Goal: Transaction & Acquisition: Download file/media

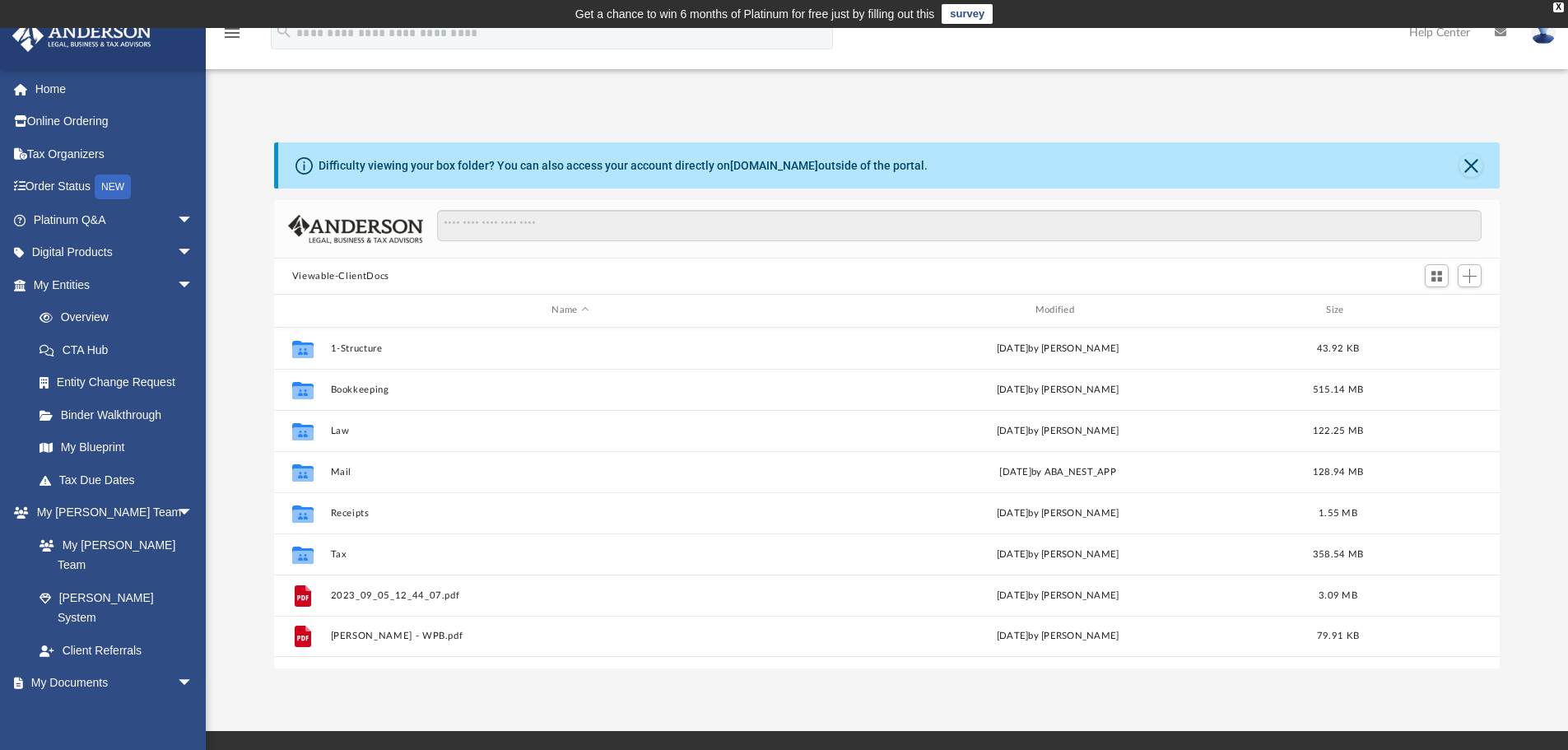
scroll to position [13, 13]
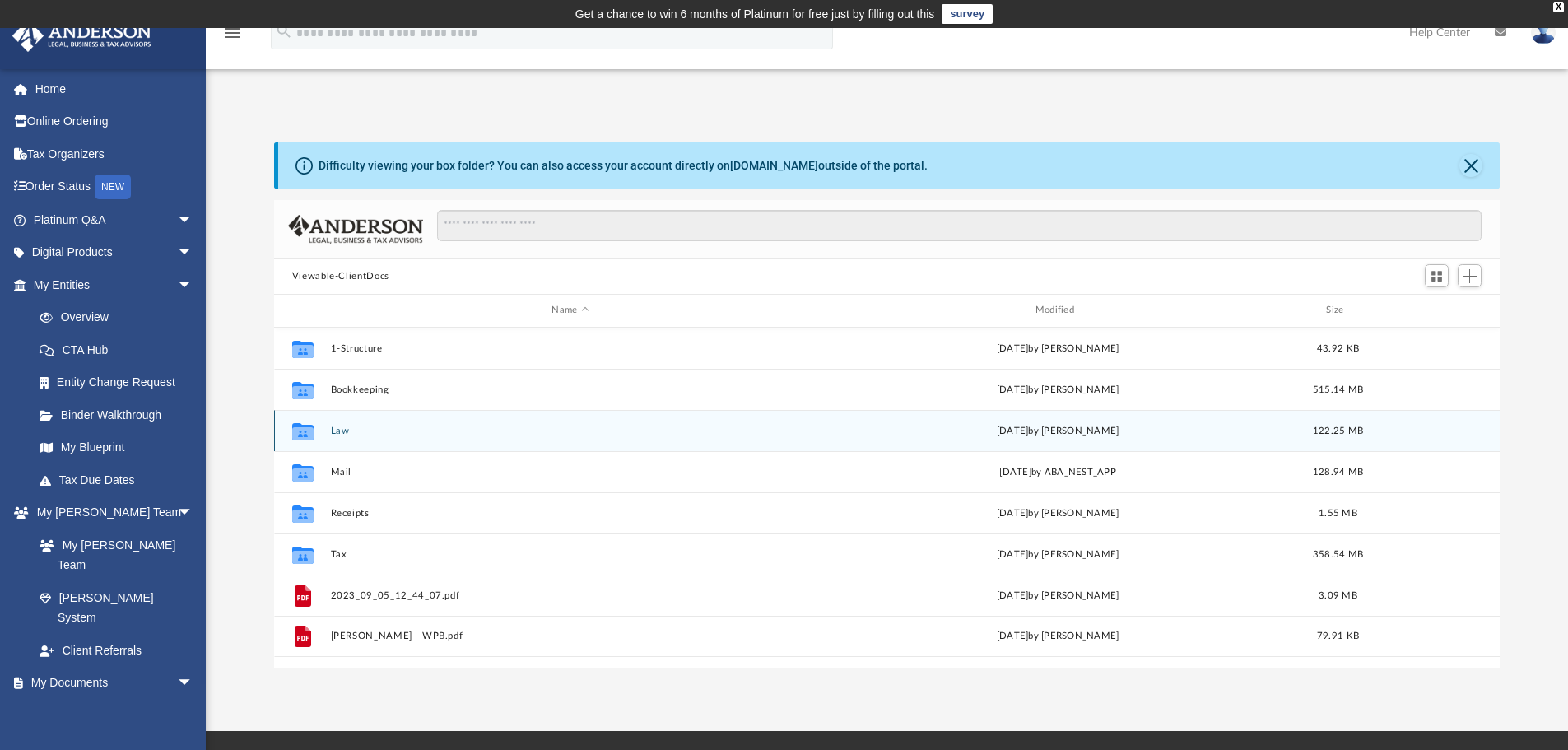
click at [347, 434] on button "Law" at bounding box center [569, 431] width 480 height 11
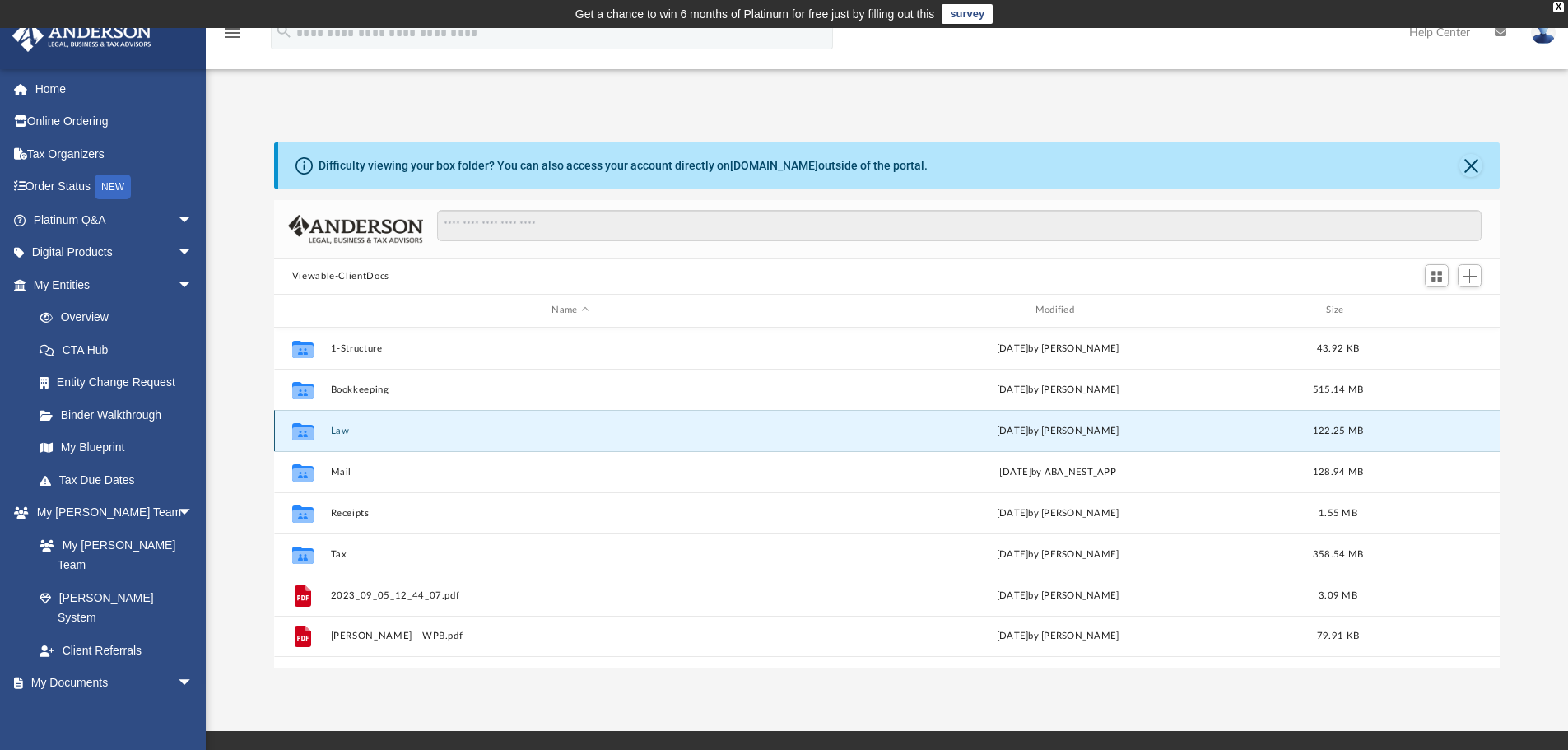
click at [347, 434] on button "Law" at bounding box center [569, 431] width 480 height 11
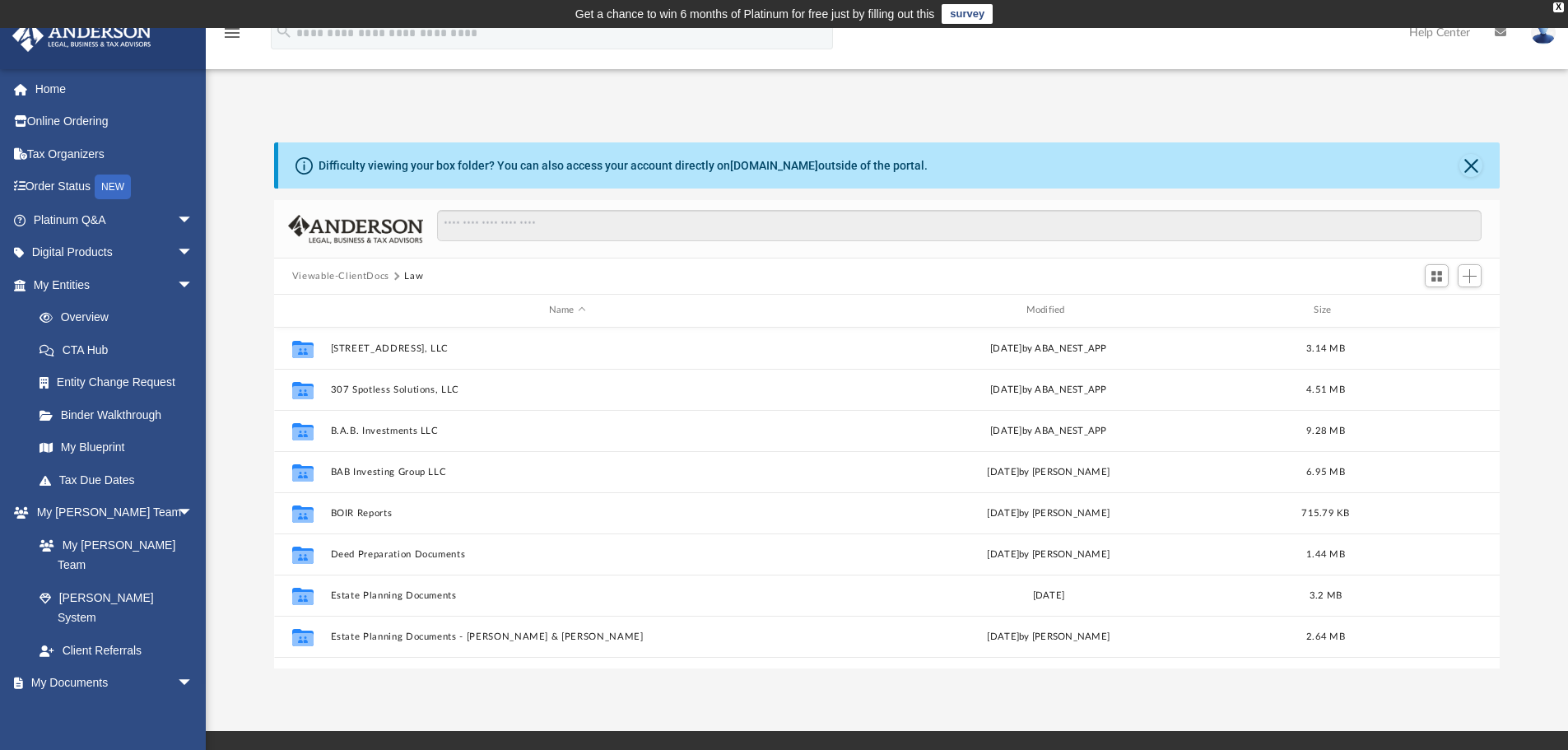
scroll to position [318, 0]
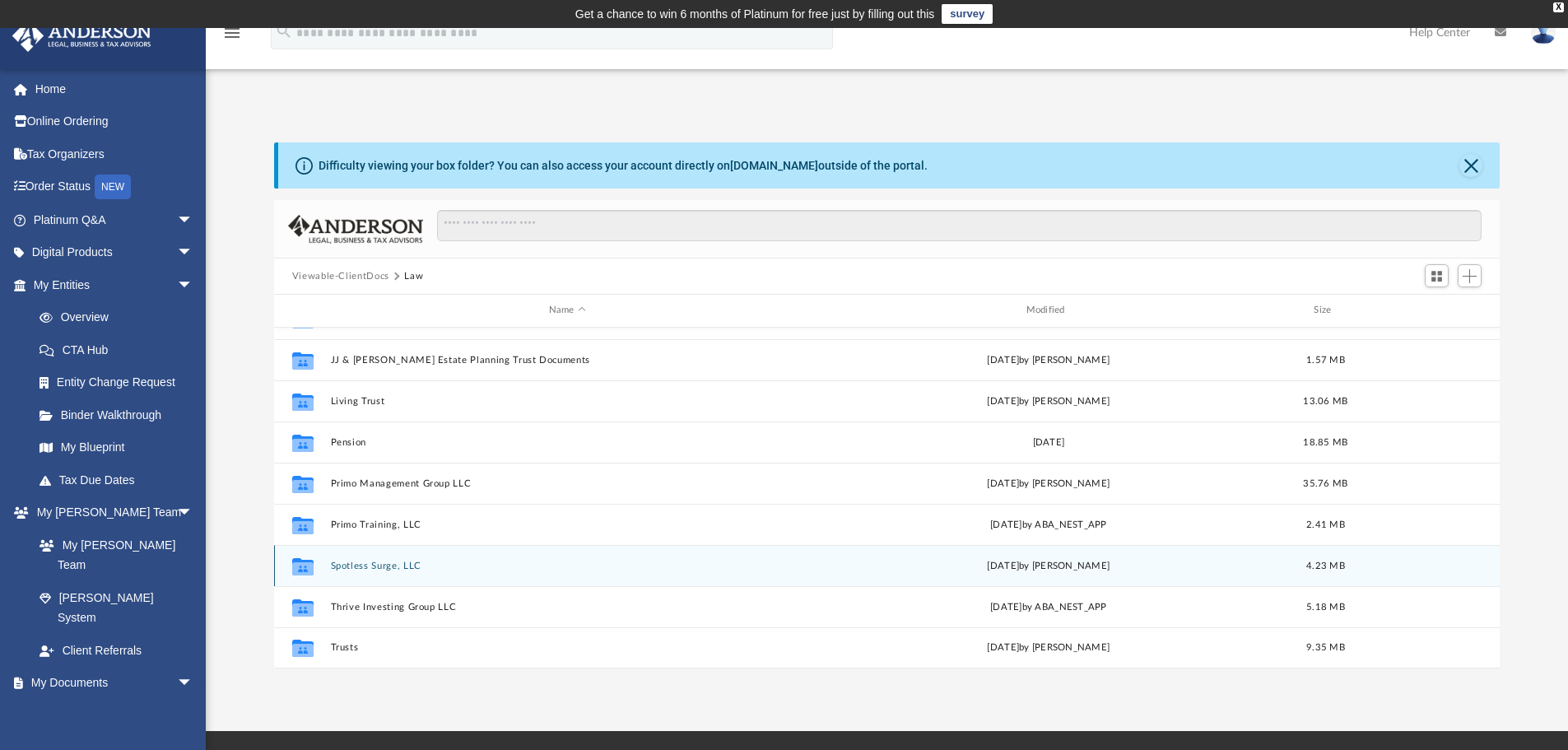
click at [381, 566] on button "Spotless Surge, LLC" at bounding box center [566, 566] width 474 height 11
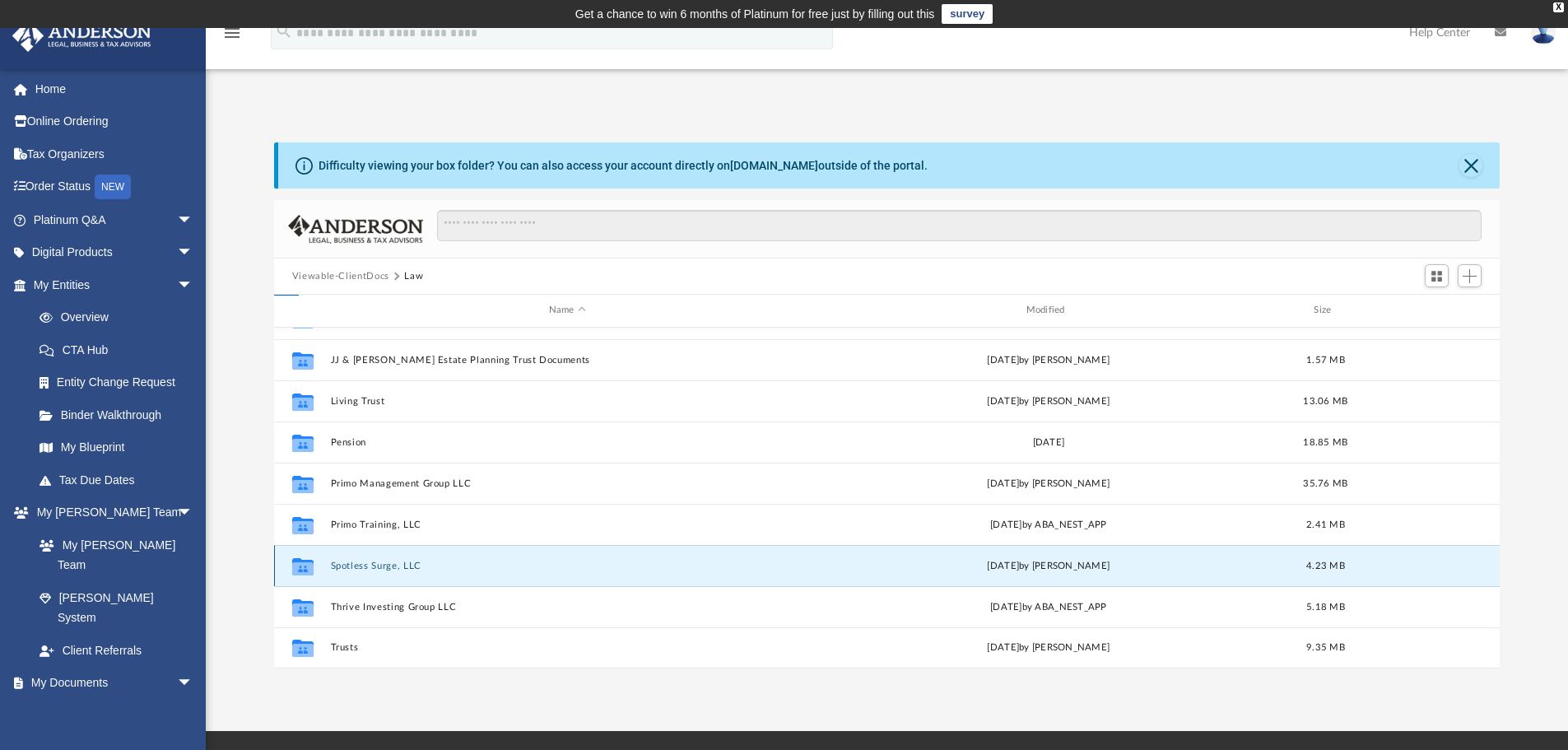
click at [381, 566] on button "Spotless Surge, LLC" at bounding box center [566, 566] width 474 height 11
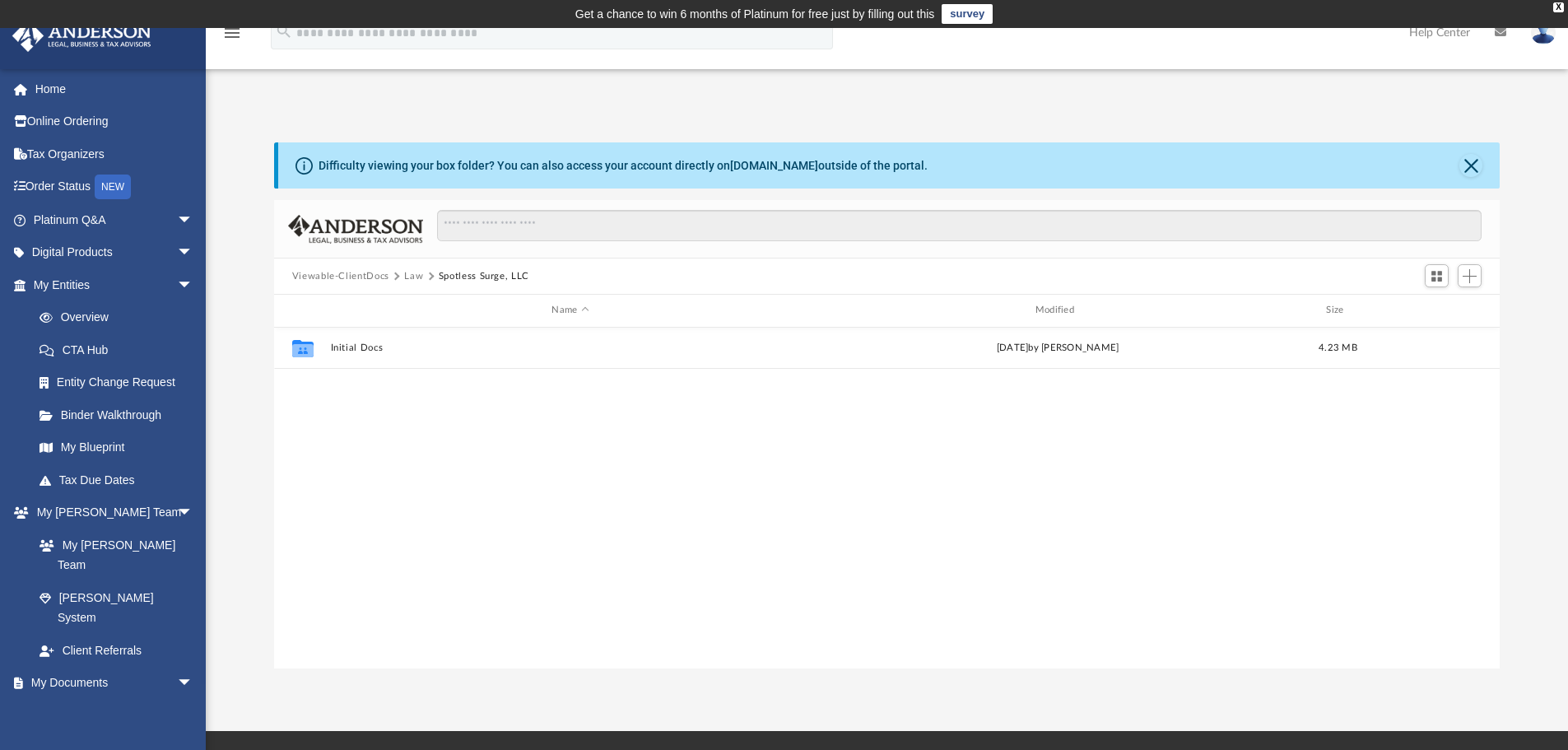
scroll to position [0, 0]
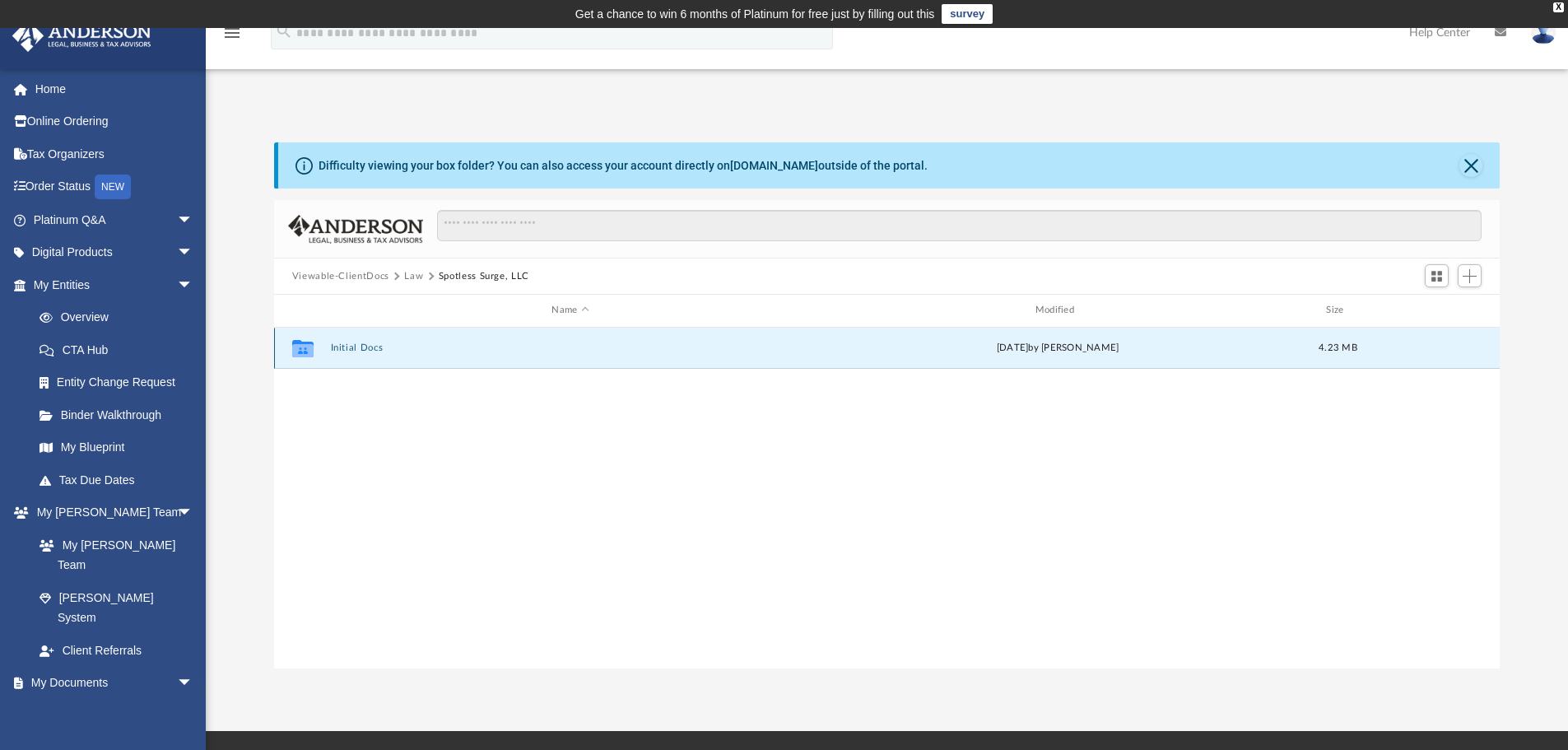
click at [359, 347] on button "Initial Docs" at bounding box center [569, 348] width 480 height 11
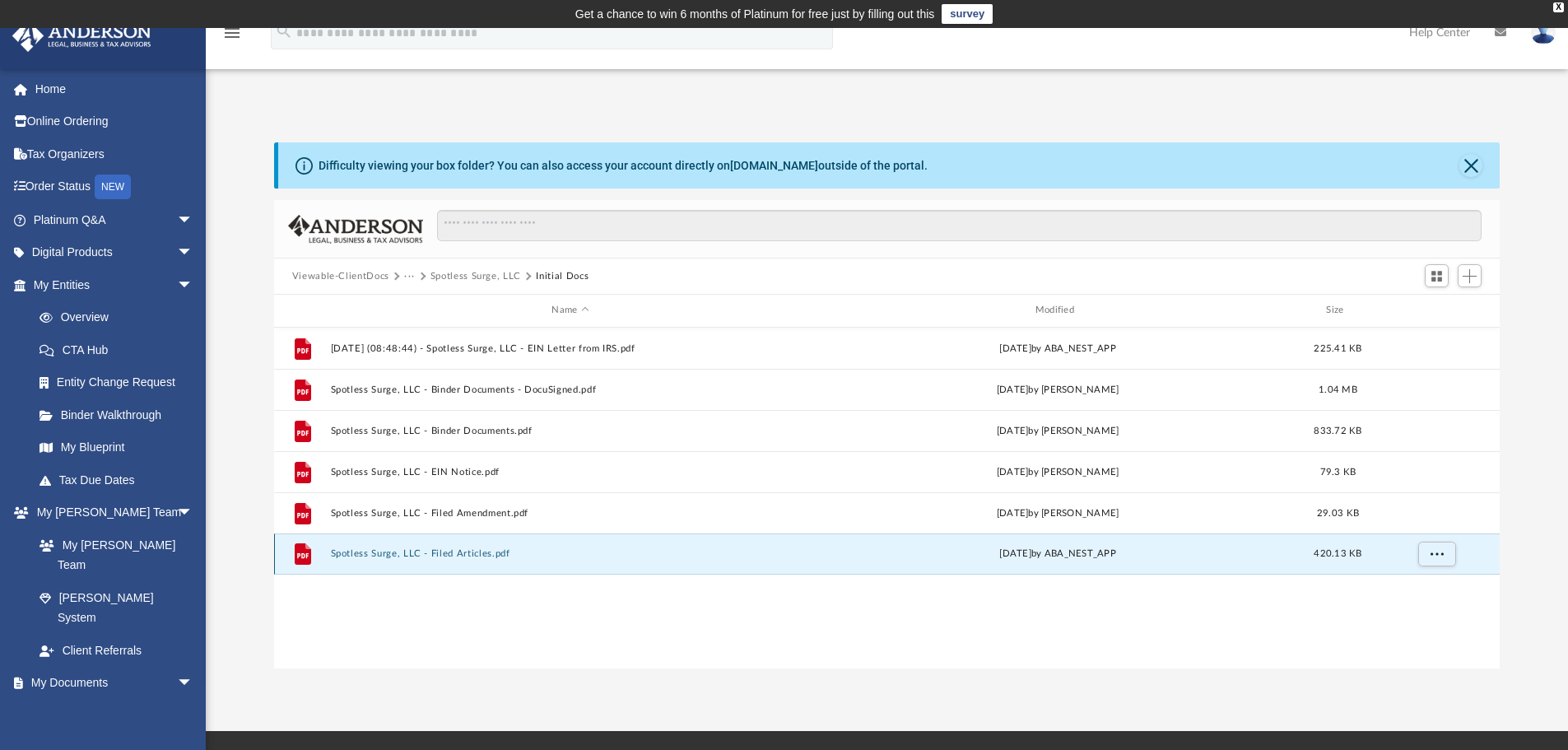
click at [443, 551] on button "Spotless Surge, LLC - Filed Articles.pdf" at bounding box center [569, 553] width 480 height 11
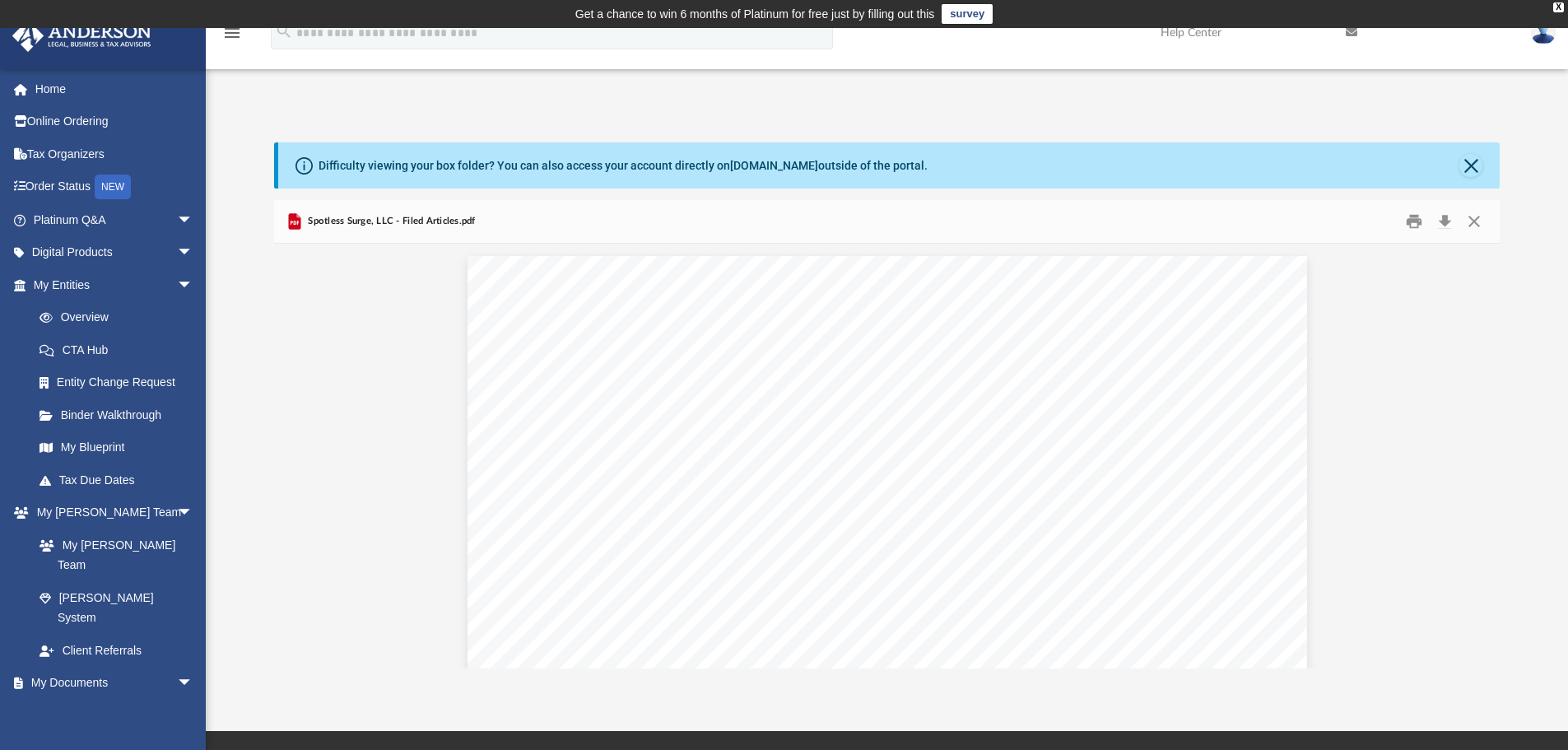
click at [611, 64] on div "menu search Site Menu add [EMAIL_ADDRESS][DOMAIN_NAME] My Profile Reset Passwor…" at bounding box center [784, 40] width 1543 height 56
click at [1481, 223] on button "Close" at bounding box center [1473, 222] width 29 height 26
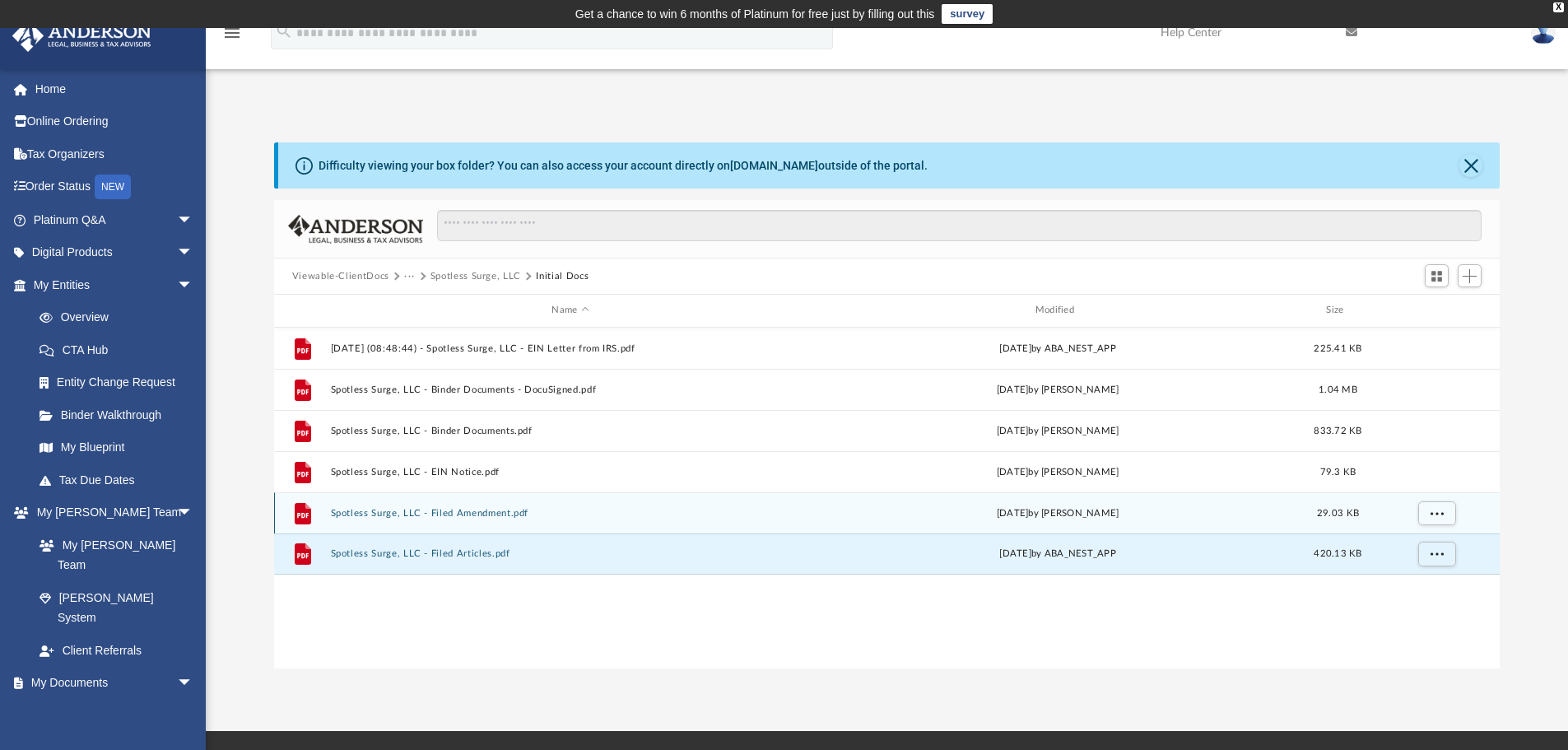
click at [429, 509] on button "Spotless Surge, LLC - Filed Amendment.pdf" at bounding box center [569, 513] width 480 height 11
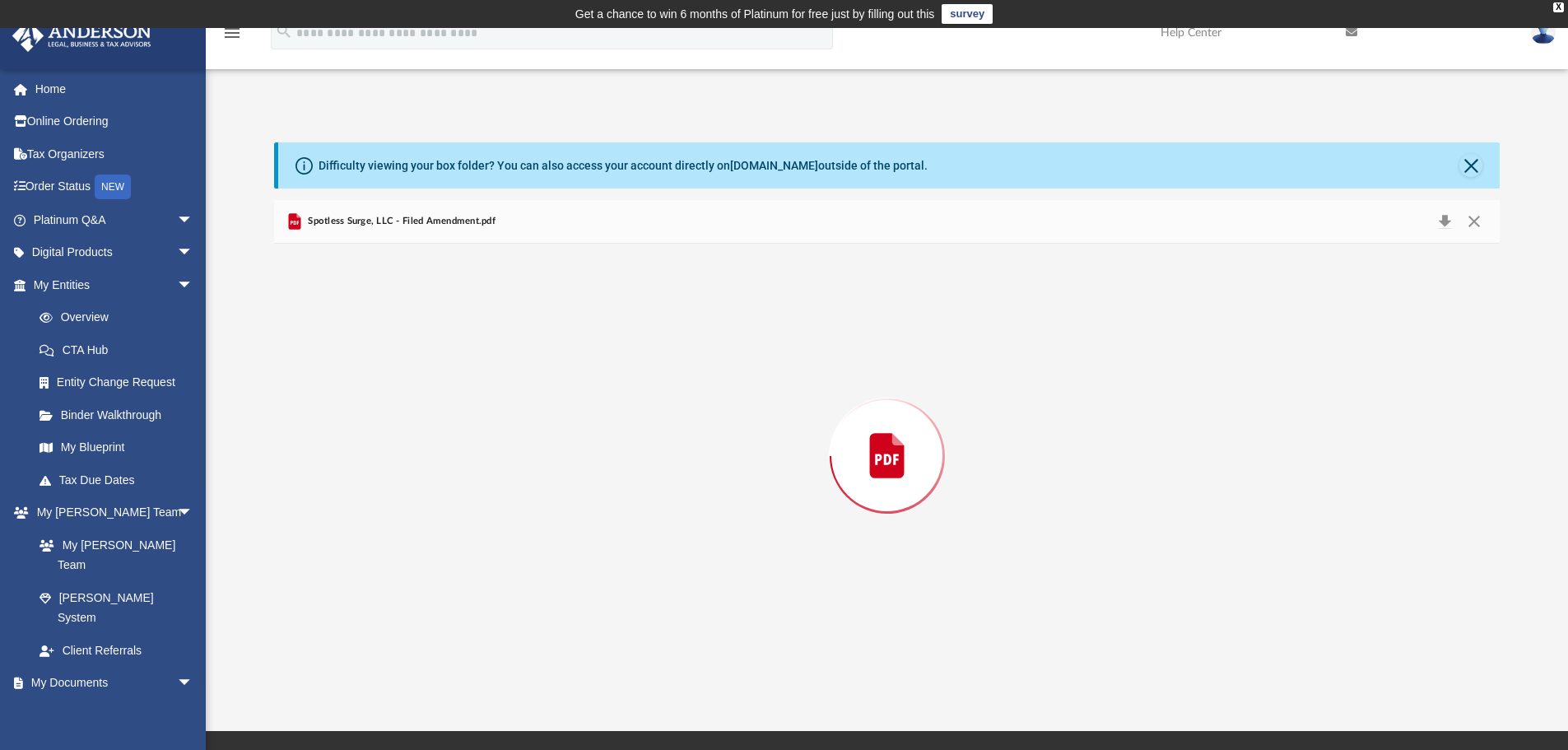
click at [429, 509] on div "Preview" at bounding box center [887, 456] width 1226 height 425
click at [1474, 165] on button "Close" at bounding box center [1471, 165] width 23 height 23
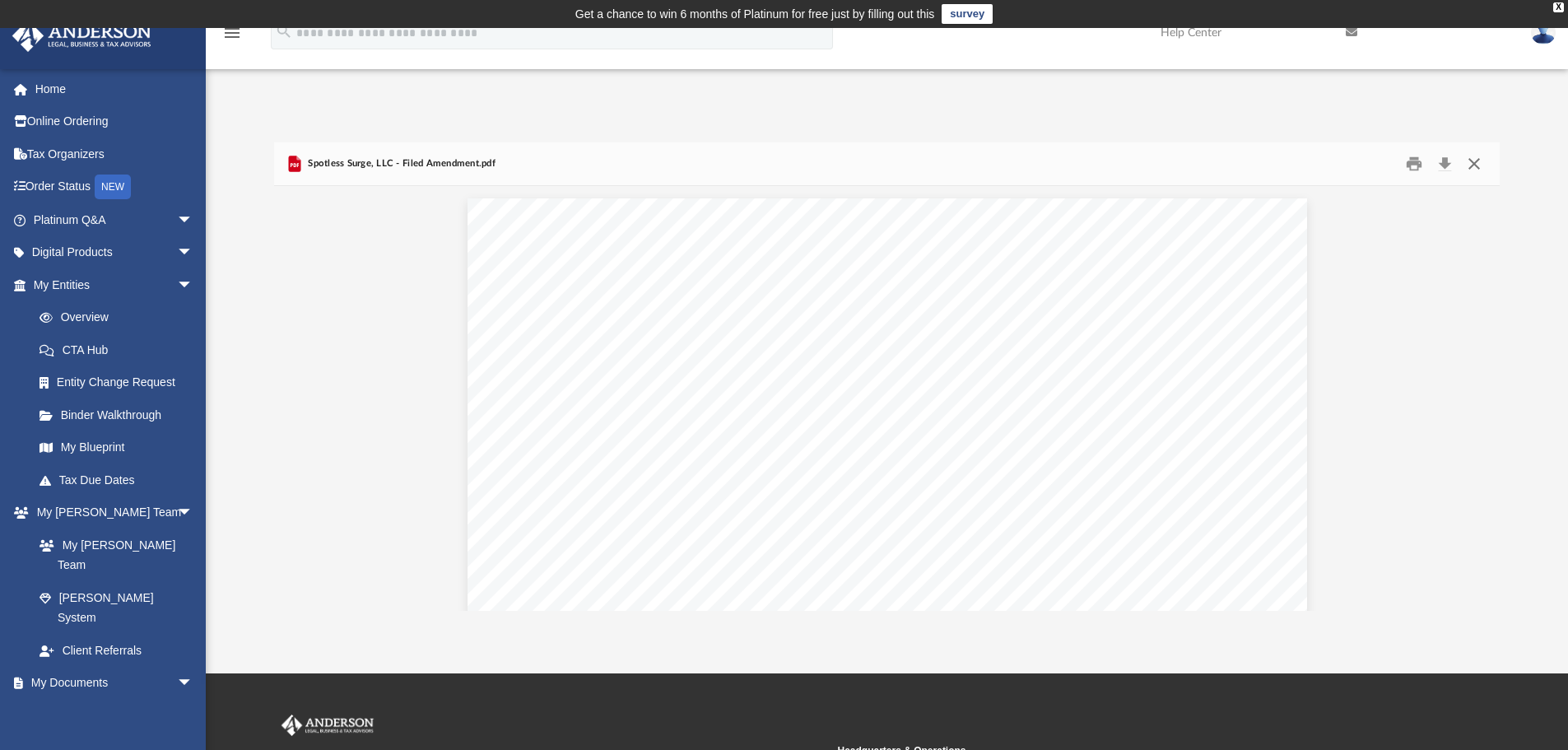
click at [1471, 164] on button "Close" at bounding box center [1473, 164] width 29 height 26
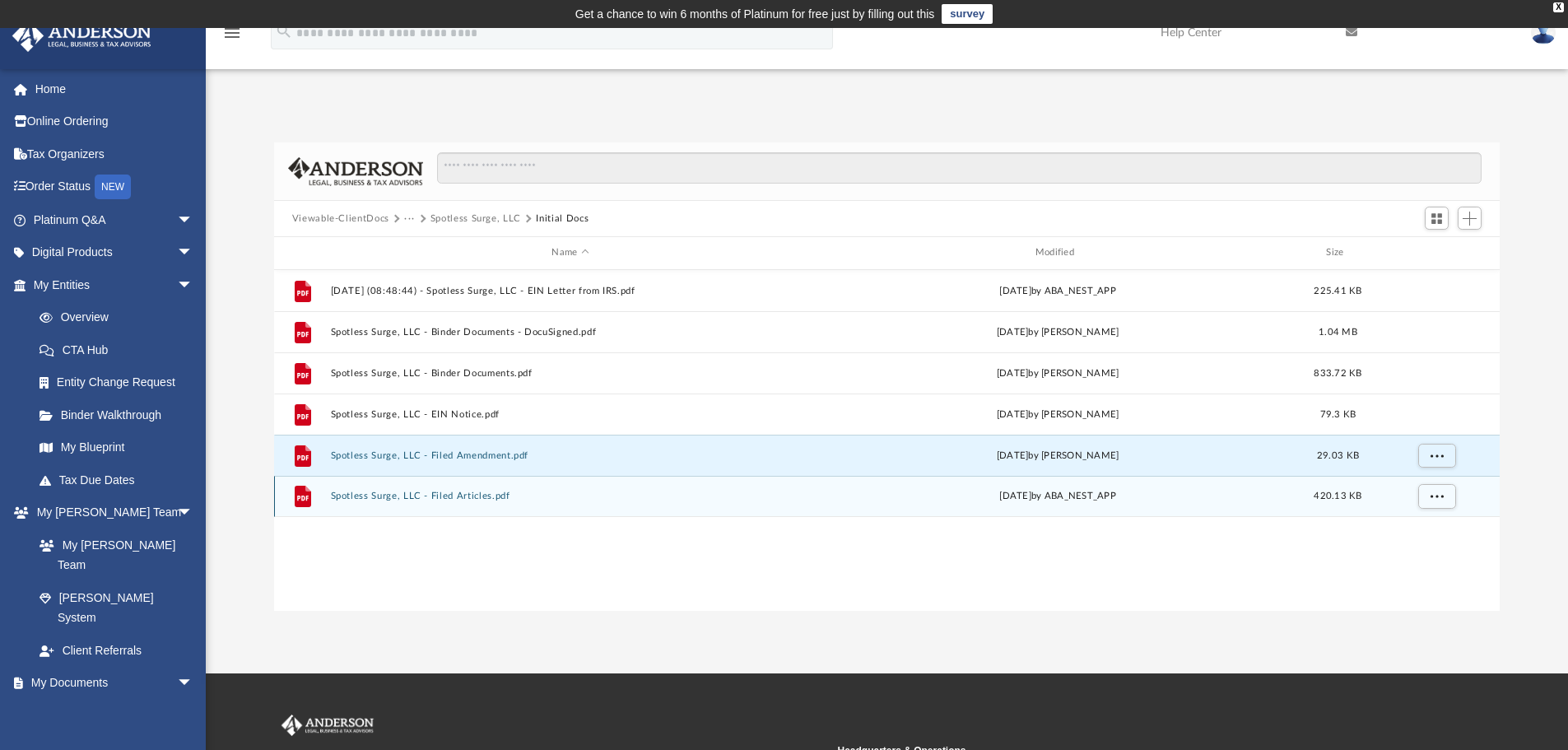
click at [413, 495] on button "Spotless Surge, LLC - Filed Articles.pdf" at bounding box center [569, 496] width 480 height 11
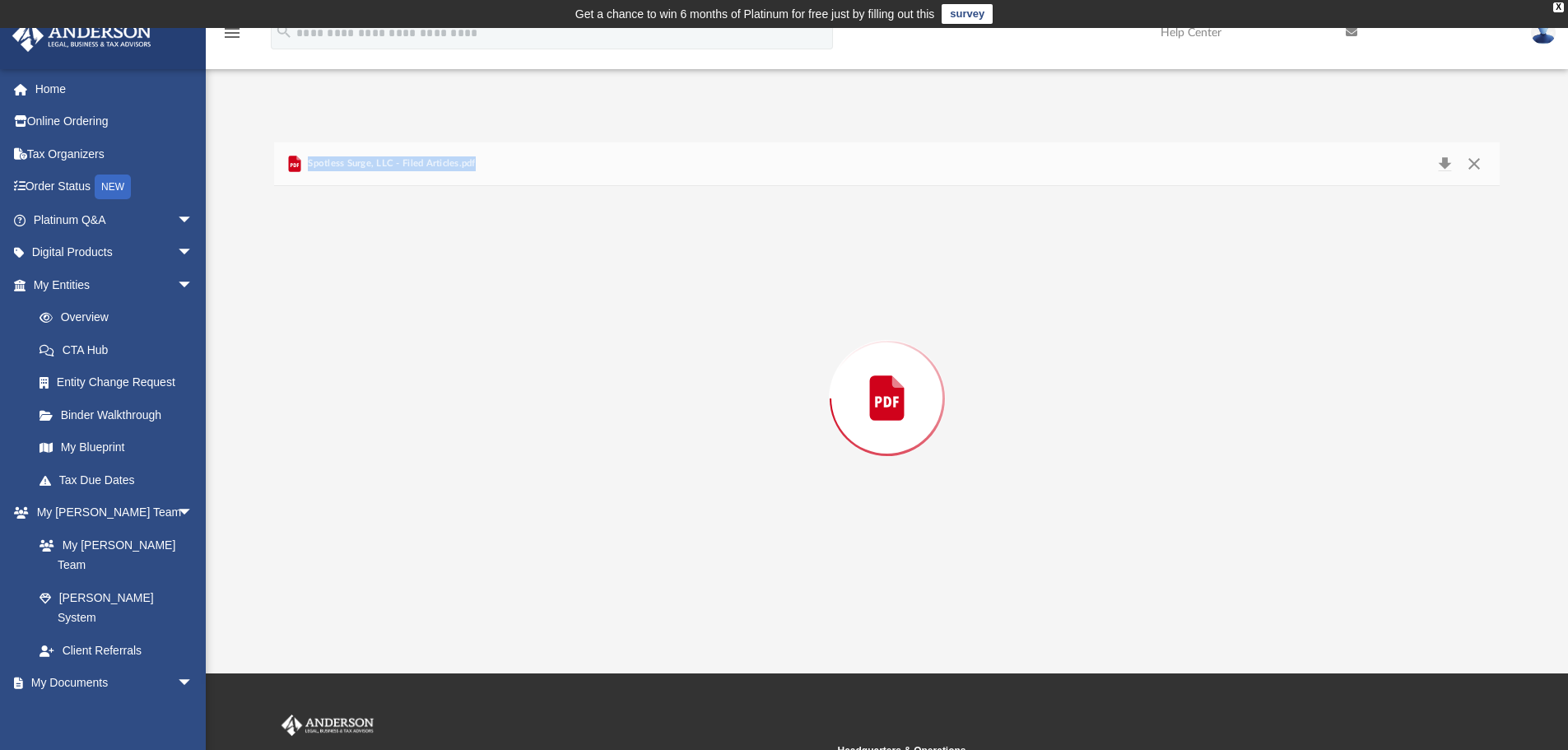
click at [413, 495] on div "Preview" at bounding box center [887, 398] width 1226 height 425
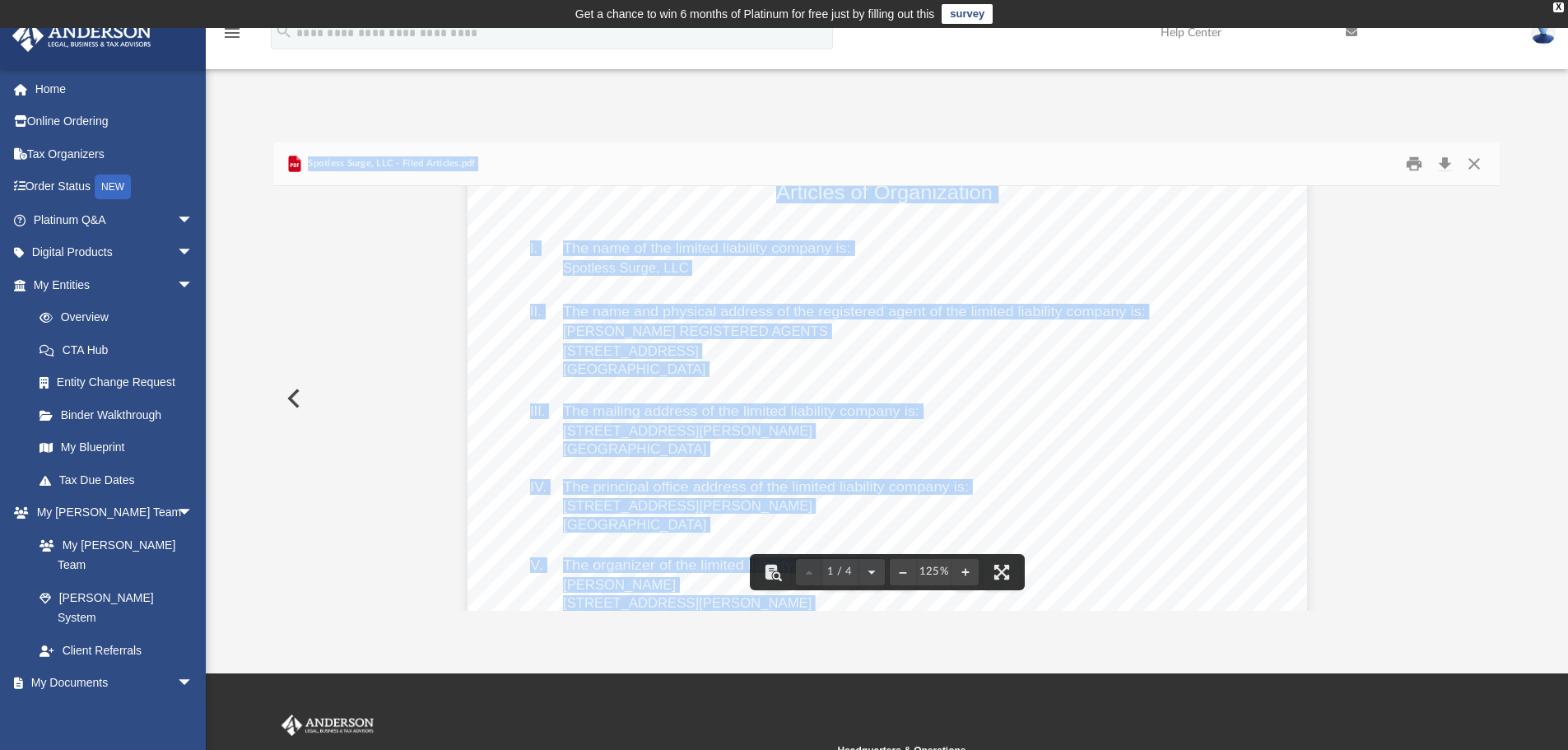
scroll to position [223, 0]
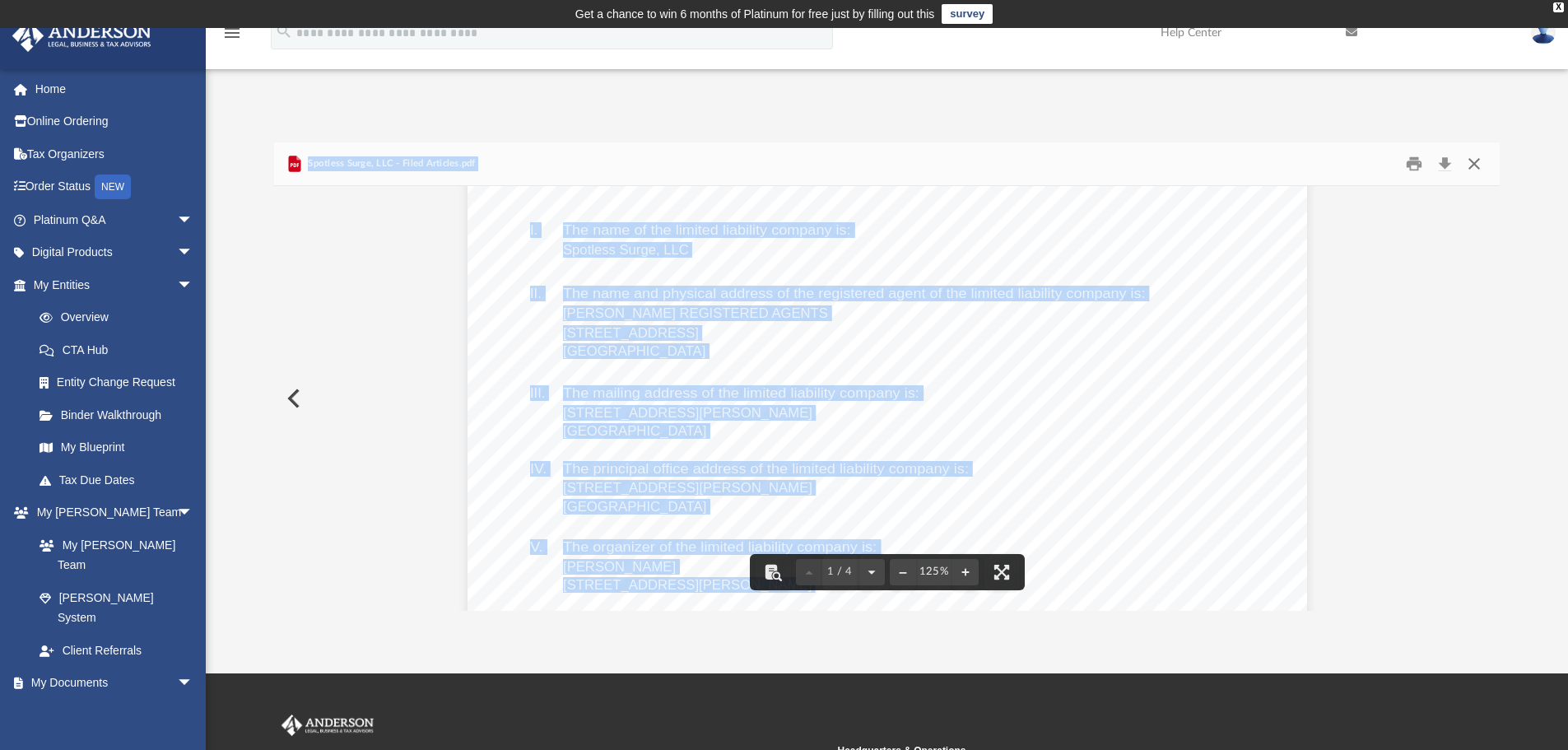
click at [1469, 163] on button "Close" at bounding box center [1473, 164] width 29 height 26
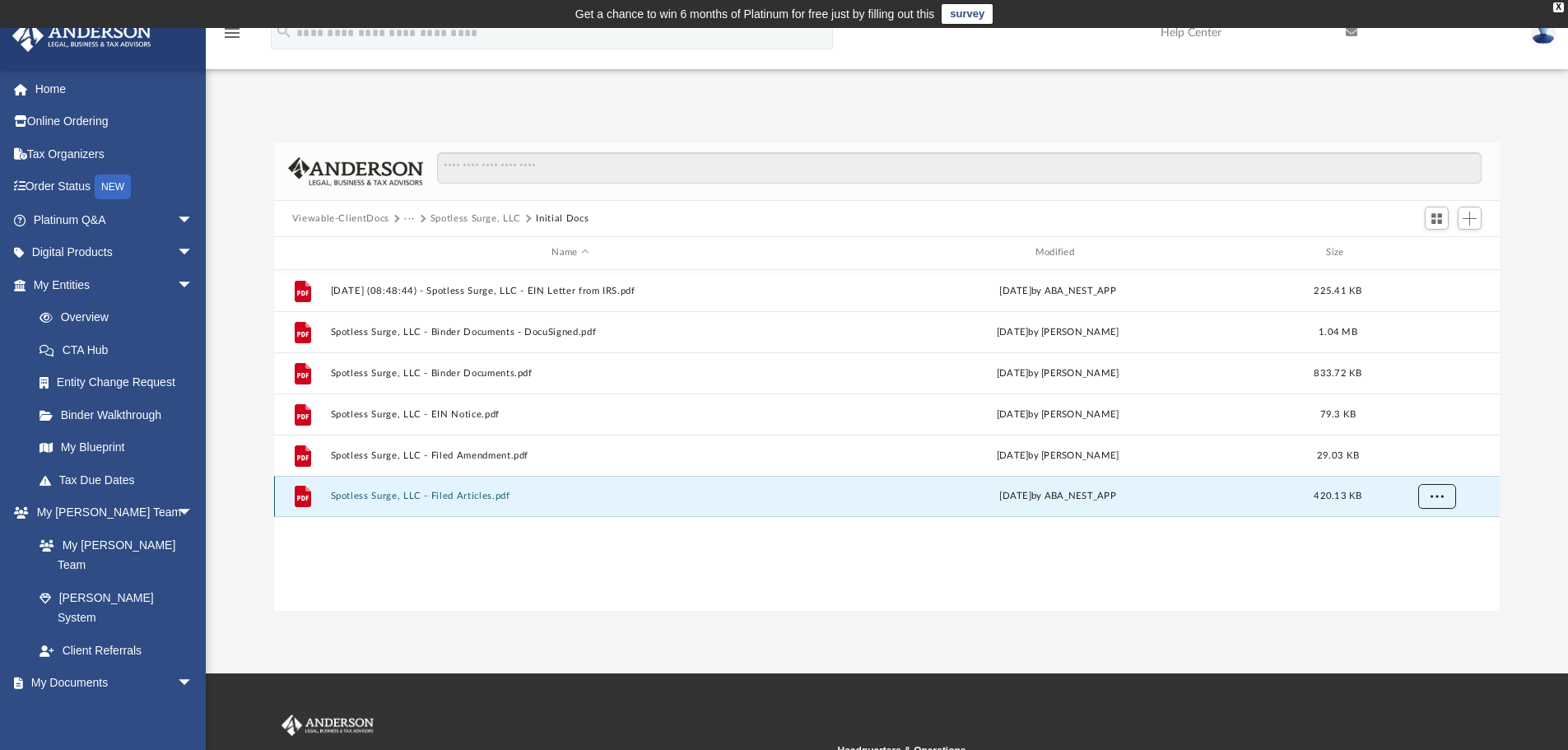
click at [1445, 494] on button "More options" at bounding box center [1436, 497] width 38 height 25
click at [1427, 551] on li "Download" at bounding box center [1421, 555] width 47 height 17
click at [994, 491] on div "[DATE] by ABA_NEST_APP" at bounding box center [1057, 496] width 480 height 15
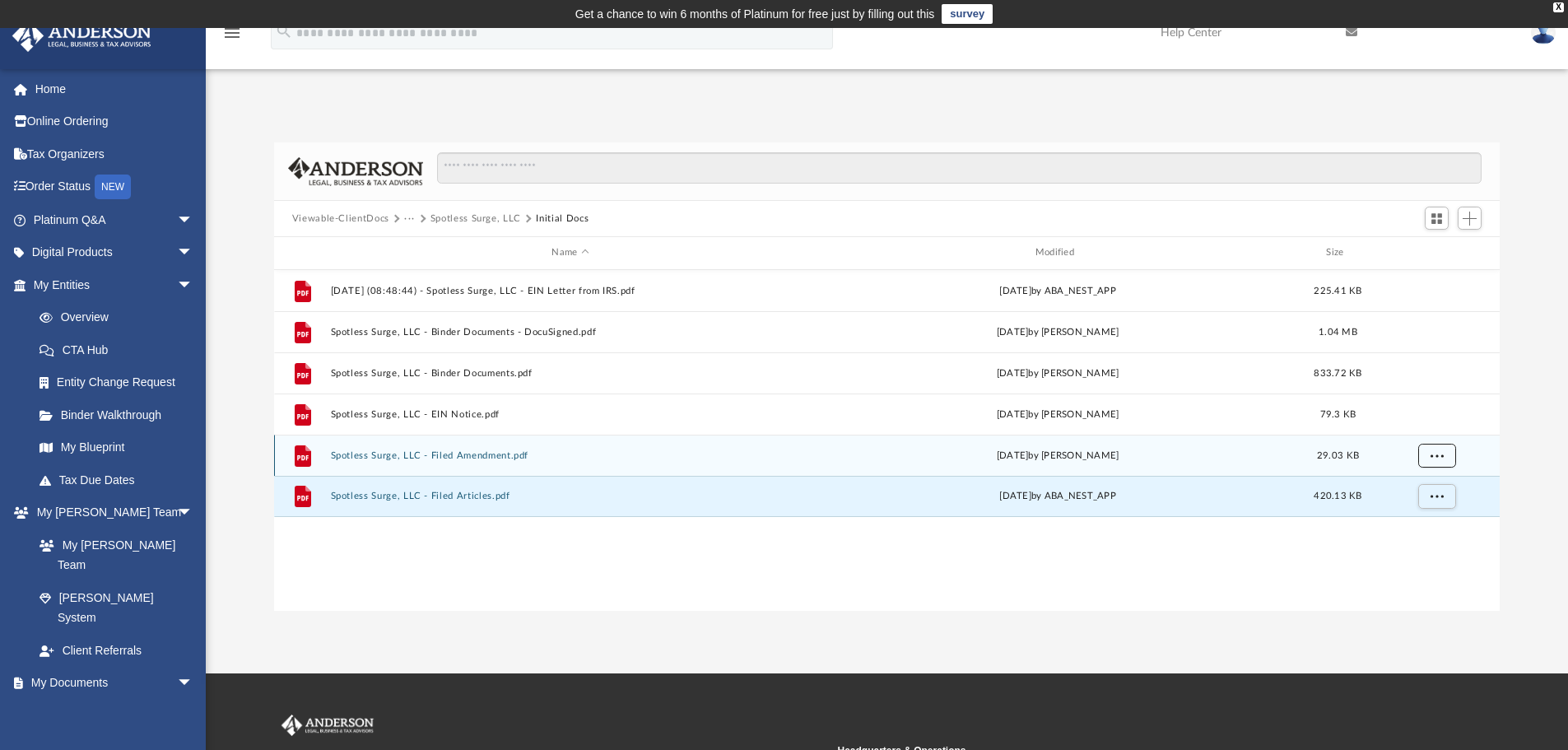
click at [1443, 451] on button "More options" at bounding box center [1436, 456] width 38 height 25
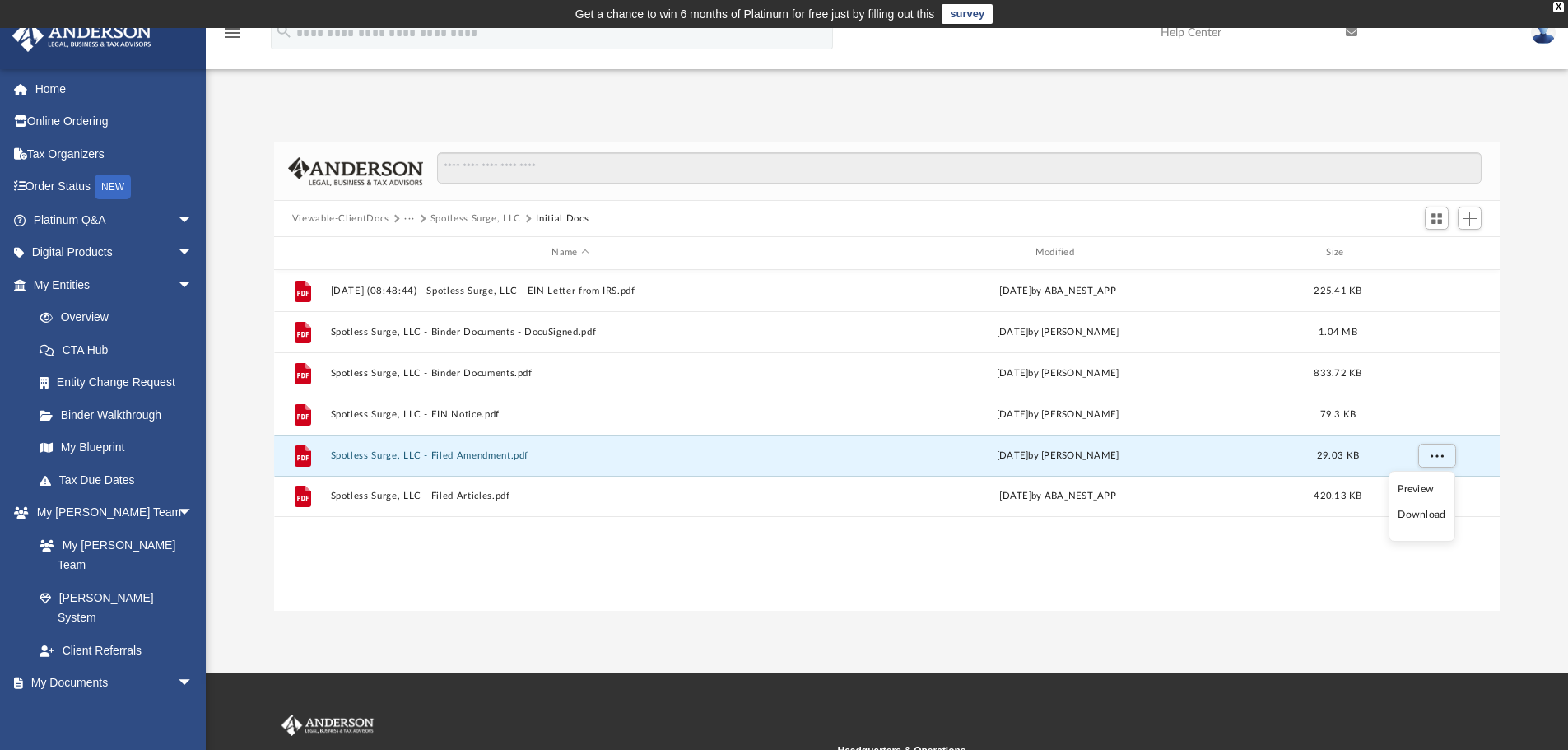
click at [1412, 514] on li "Download" at bounding box center [1421, 514] width 47 height 17
